Goal: Find contact information: Find contact information

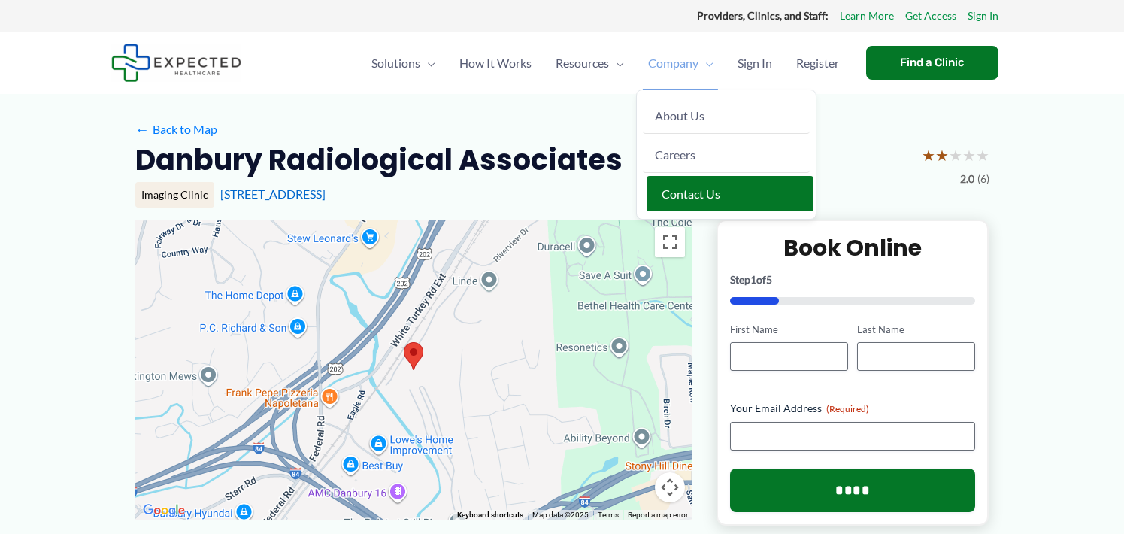
click at [671, 186] on span "Contact Us" at bounding box center [691, 193] width 59 height 14
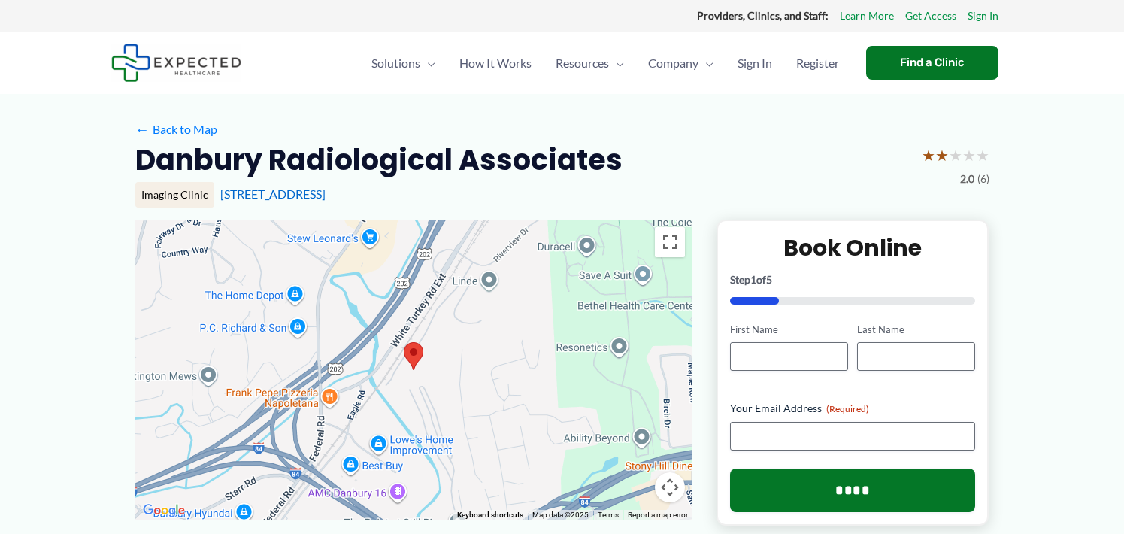
click at [353, 162] on h2 "Danbury Radiological Associates" at bounding box center [378, 159] width 487 height 37
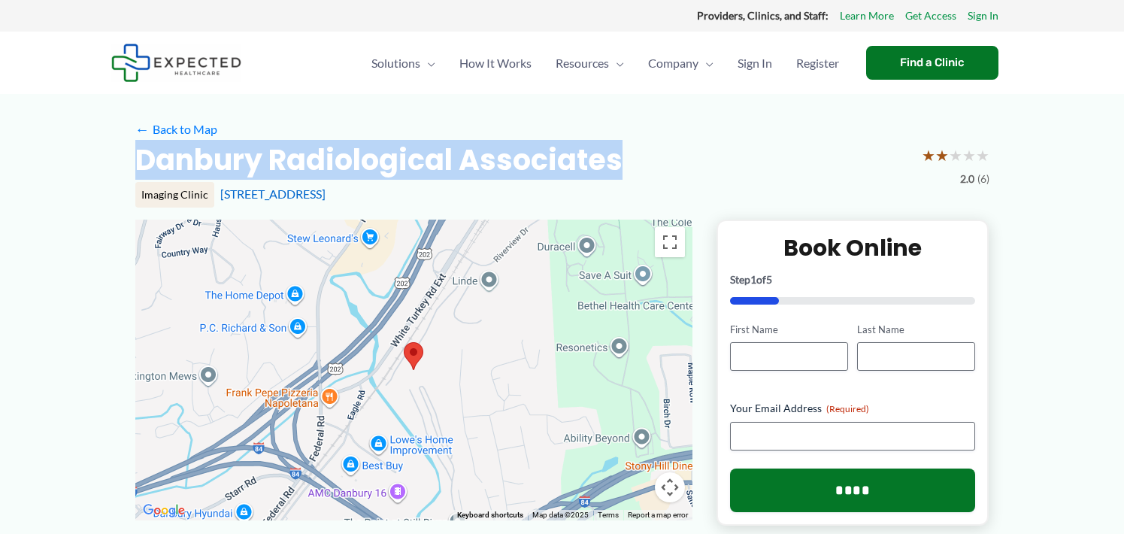
drag, startPoint x: 683, startPoint y: 179, endPoint x: 73, endPoint y: 150, distance: 611.2
copy h2 "Danbury Radiological Associates"
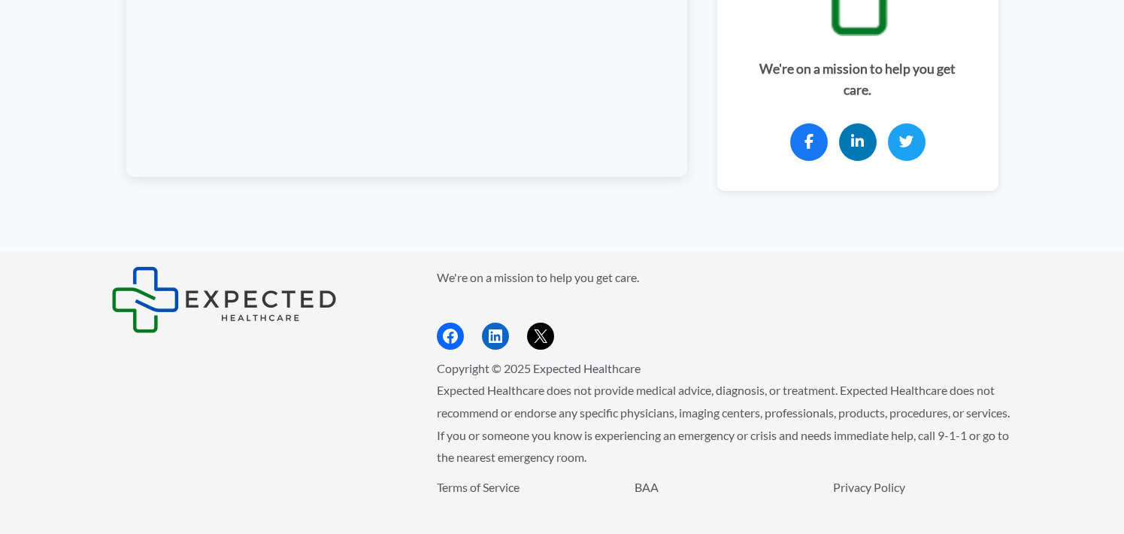
scroll to position [1108, 0]
